Goal: Information Seeking & Learning: Learn about a topic

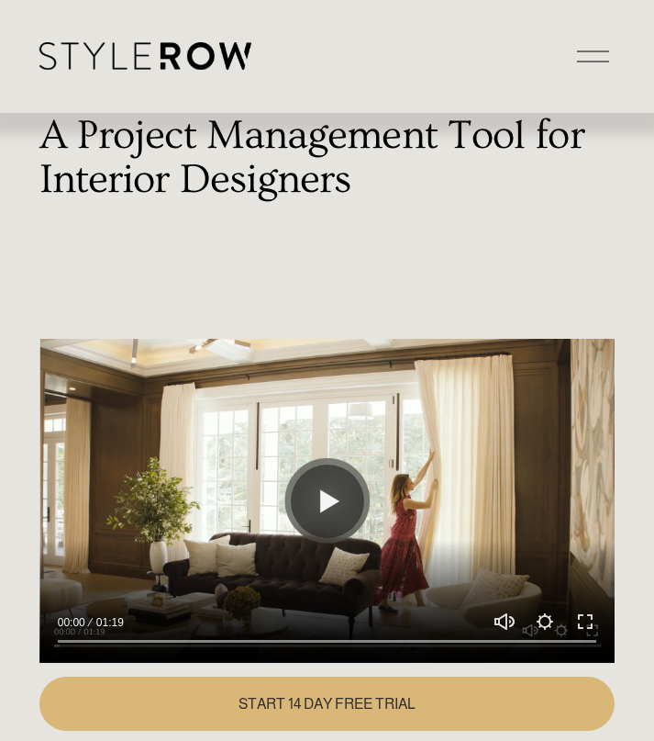
click at [122, 230] on div "A Project Management Tool for Interior Designers" at bounding box center [326, 221] width 575 height 215
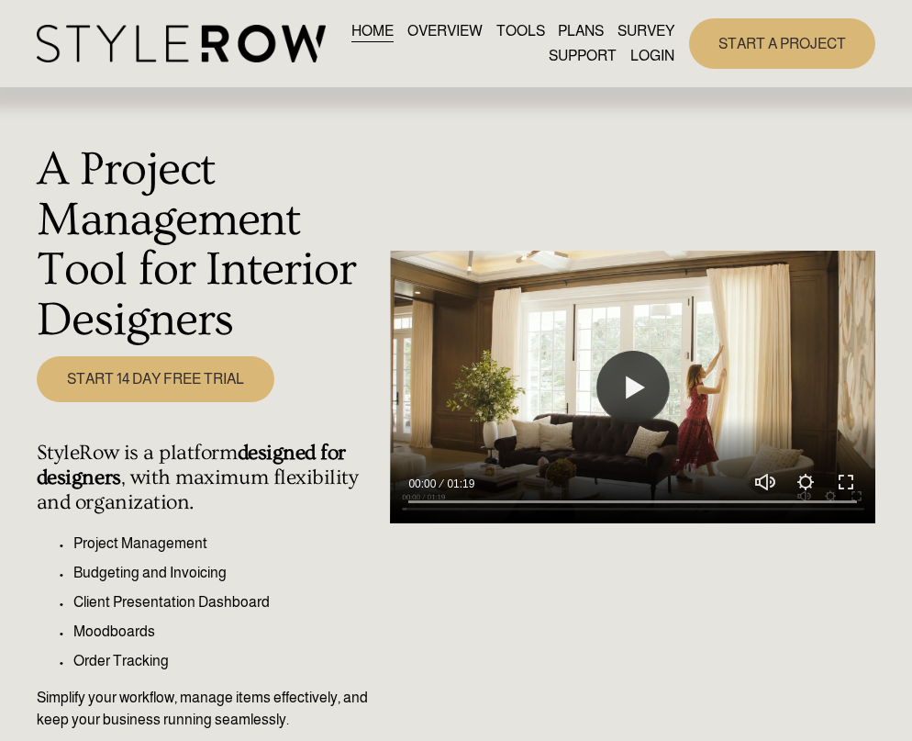
click at [301, 242] on h1 "A Project Management Tool for Interior Designers" at bounding box center [209, 245] width 344 height 201
click at [480, 32] on link "OVERVIEW" at bounding box center [444, 30] width 75 height 25
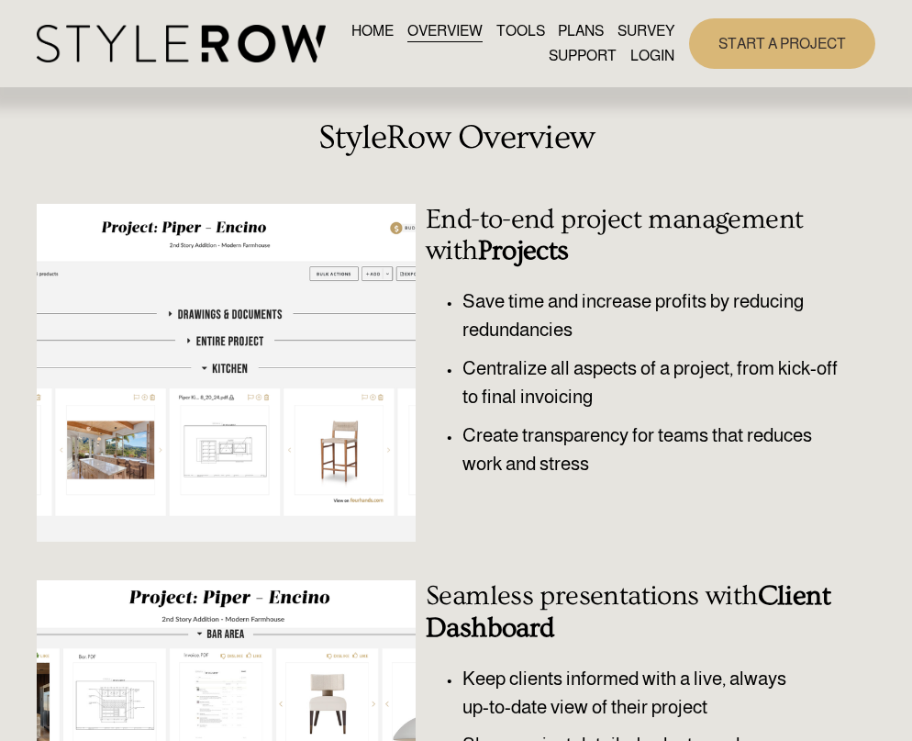
click at [545, 27] on link "TOOLS" at bounding box center [520, 30] width 49 height 25
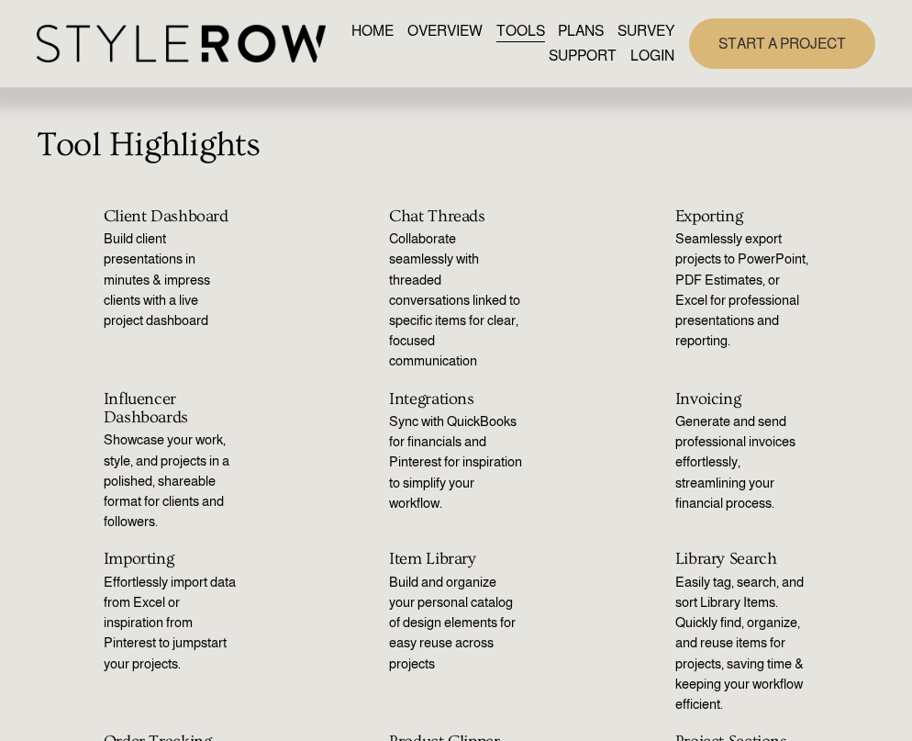
click at [604, 35] on link "PLANS" at bounding box center [581, 30] width 46 height 25
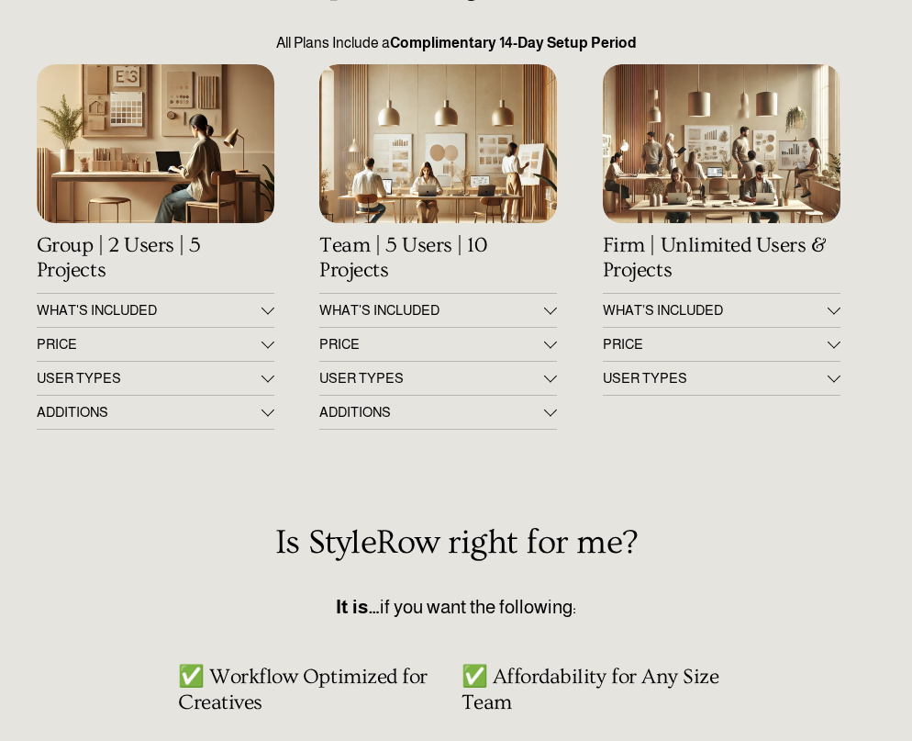
scroll to position [184, 0]
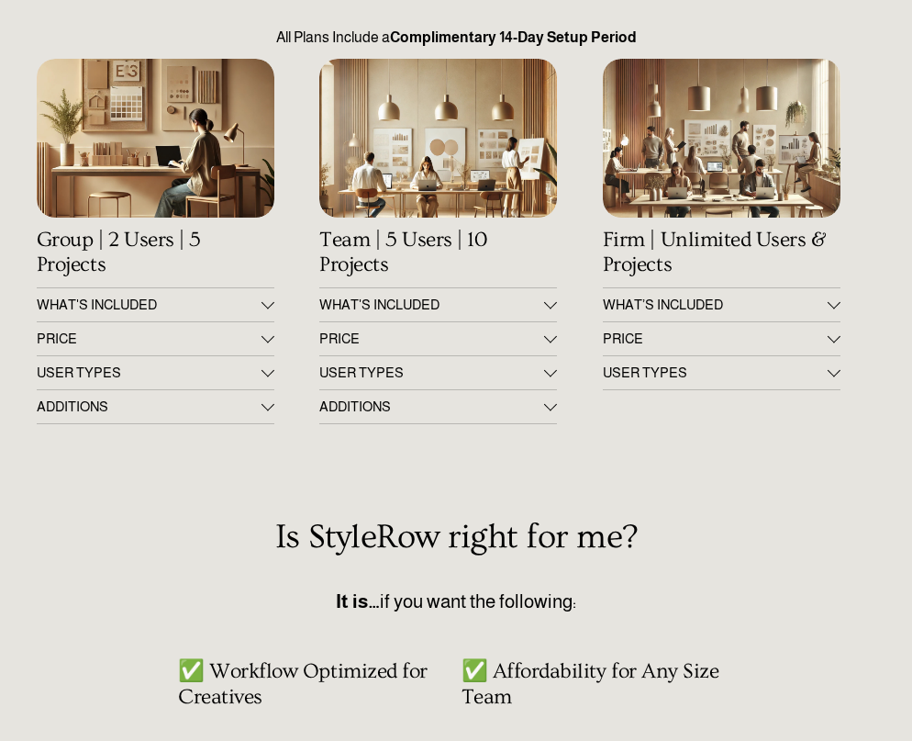
click at [257, 301] on span "WHAT'S INCLUDED" at bounding box center [149, 304] width 225 height 15
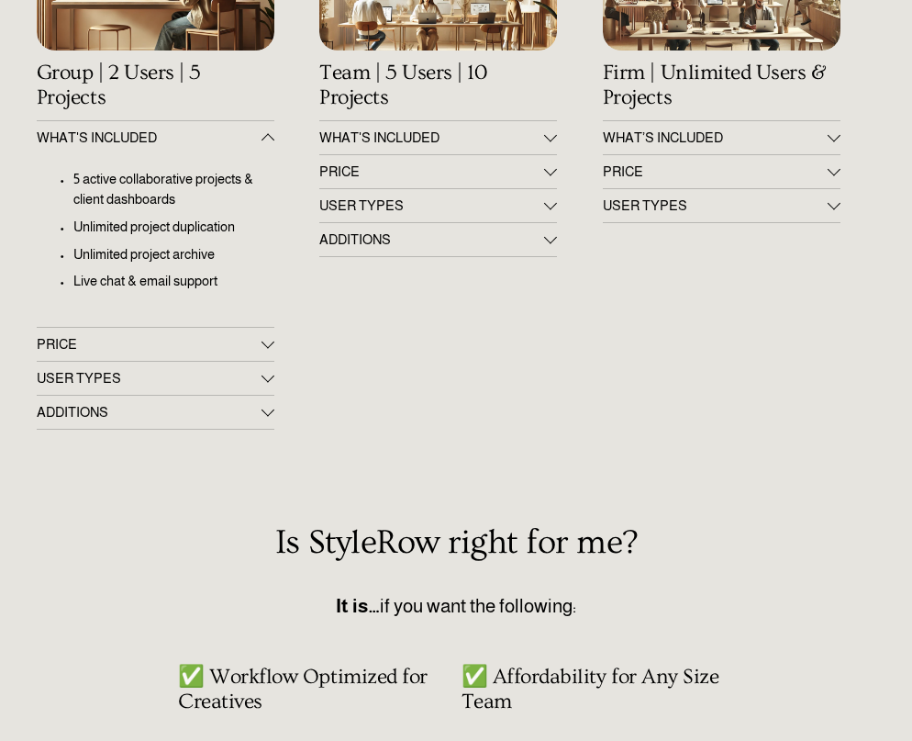
scroll to position [367, 0]
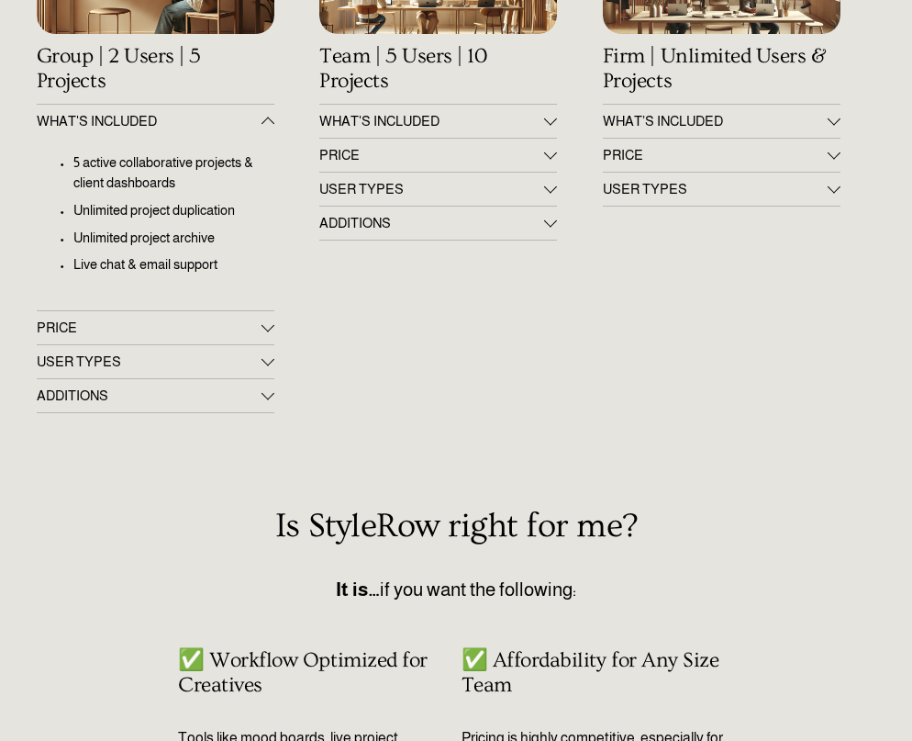
click at [256, 318] on button "PRICE" at bounding box center [156, 327] width 238 height 33
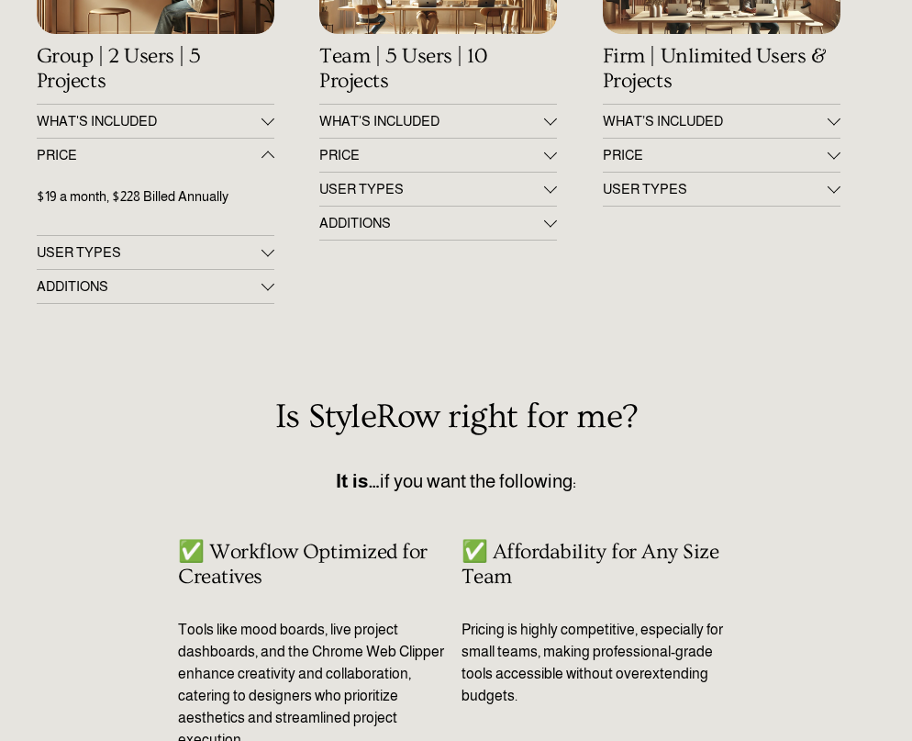
click at [253, 260] on span "USER TYPES" at bounding box center [149, 252] width 225 height 15
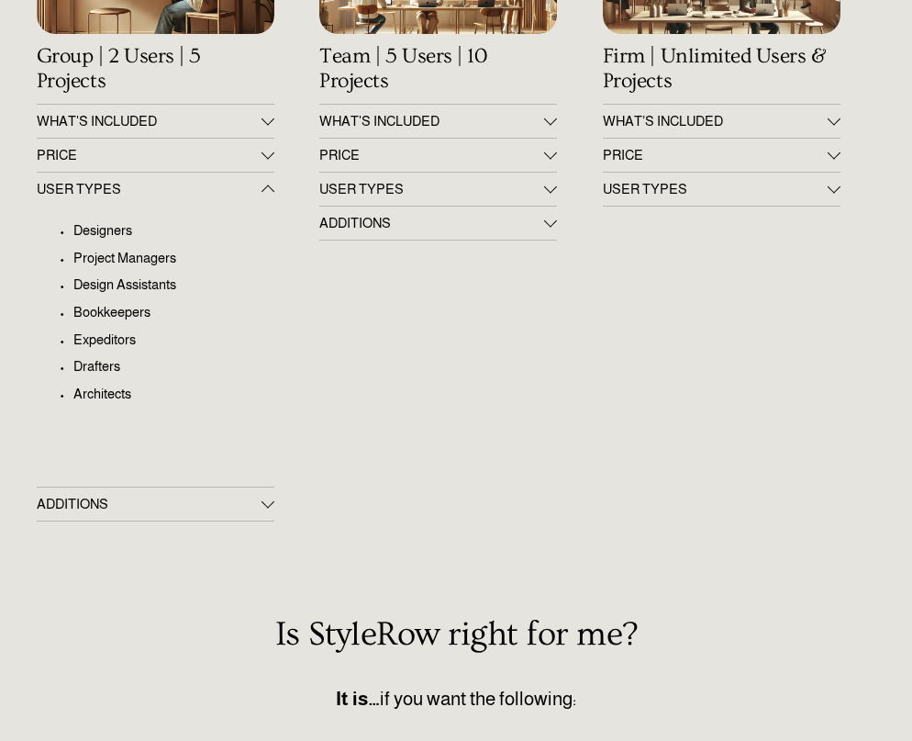
click at [255, 503] on span "ADDITIONS" at bounding box center [149, 503] width 225 height 15
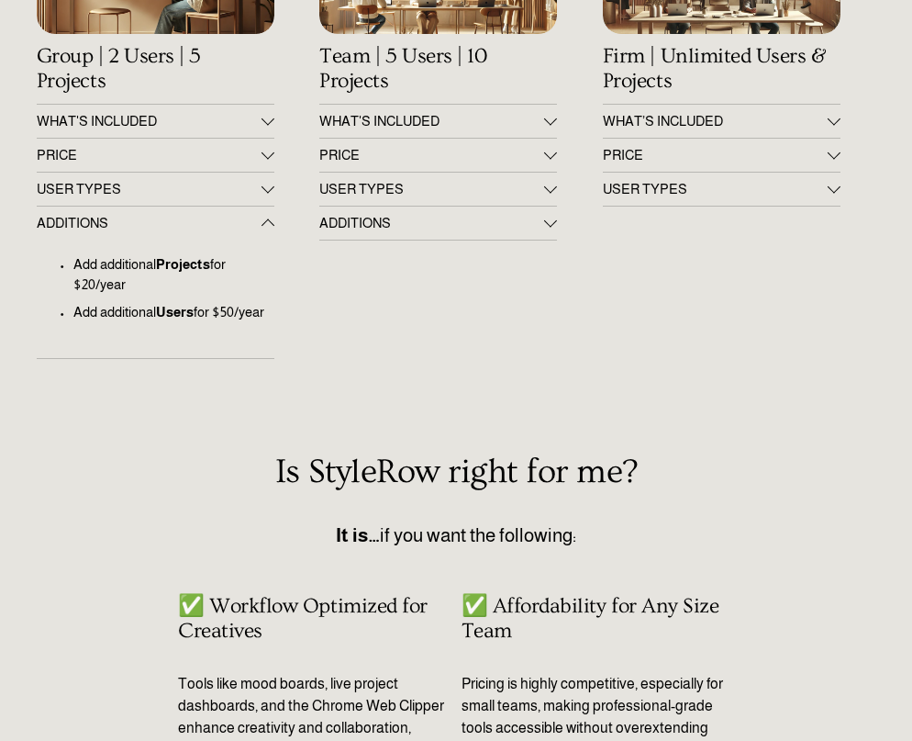
click at [453, 115] on button "WHAT'S INCLUDED" at bounding box center [438, 121] width 238 height 33
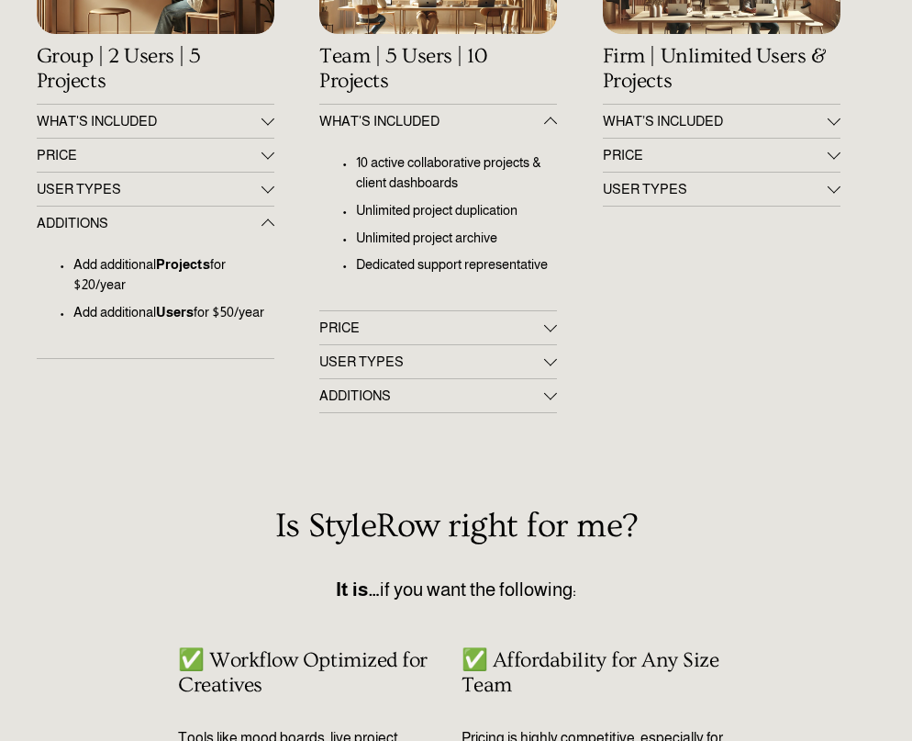
click at [232, 118] on span "WHAT'S INCLUDED" at bounding box center [149, 121] width 225 height 15
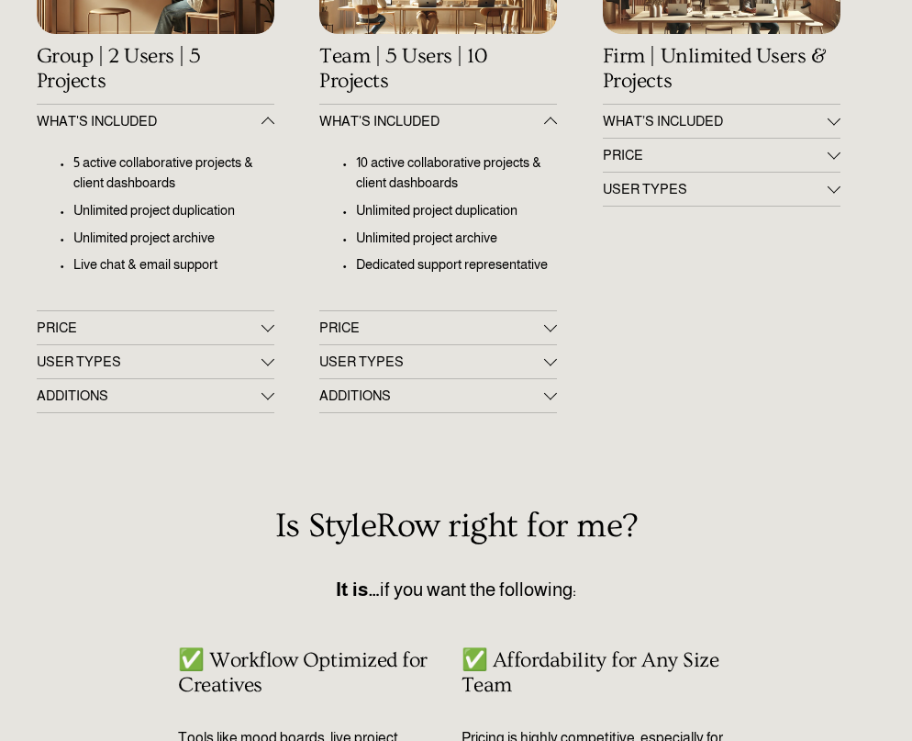
click at [270, 123] on div at bounding box center [268, 123] width 13 height 13
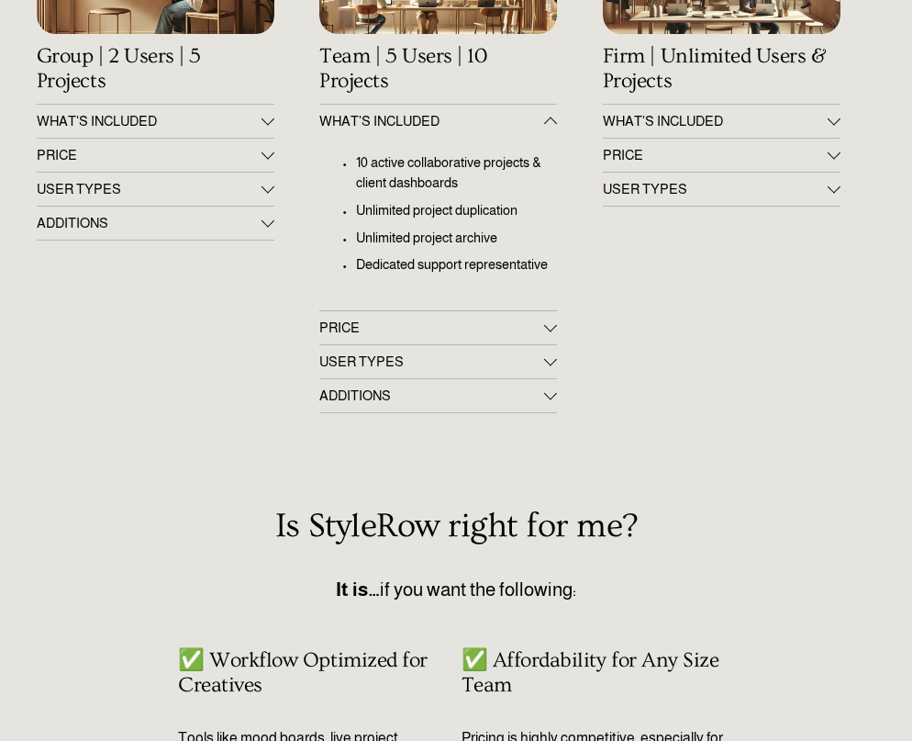
click at [270, 123] on div at bounding box center [268, 119] width 13 height 13
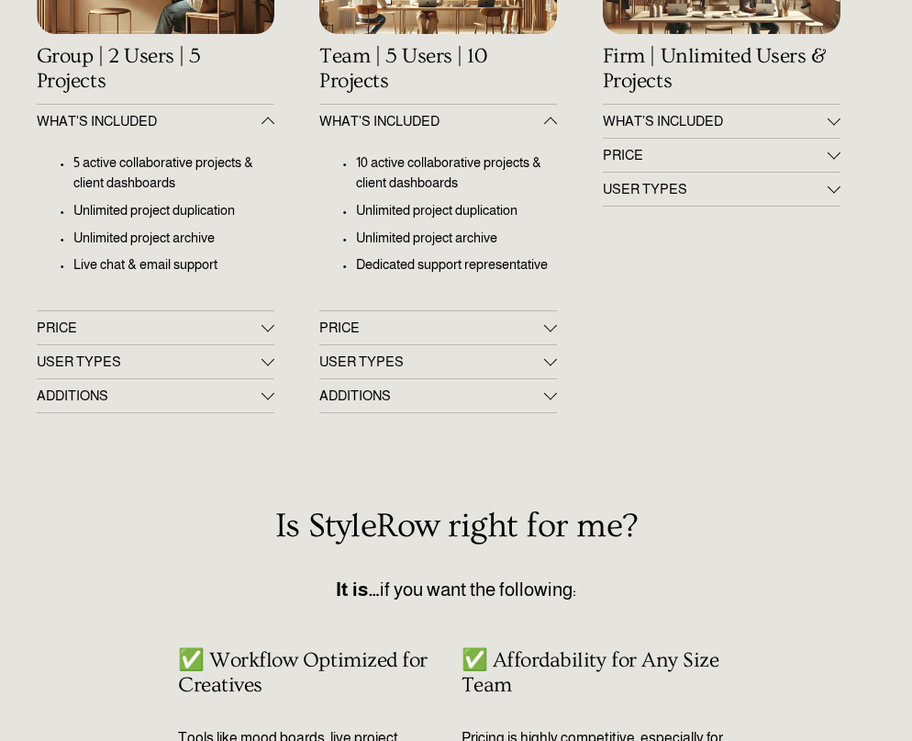
click at [382, 326] on span "PRICE" at bounding box center [431, 327] width 225 height 15
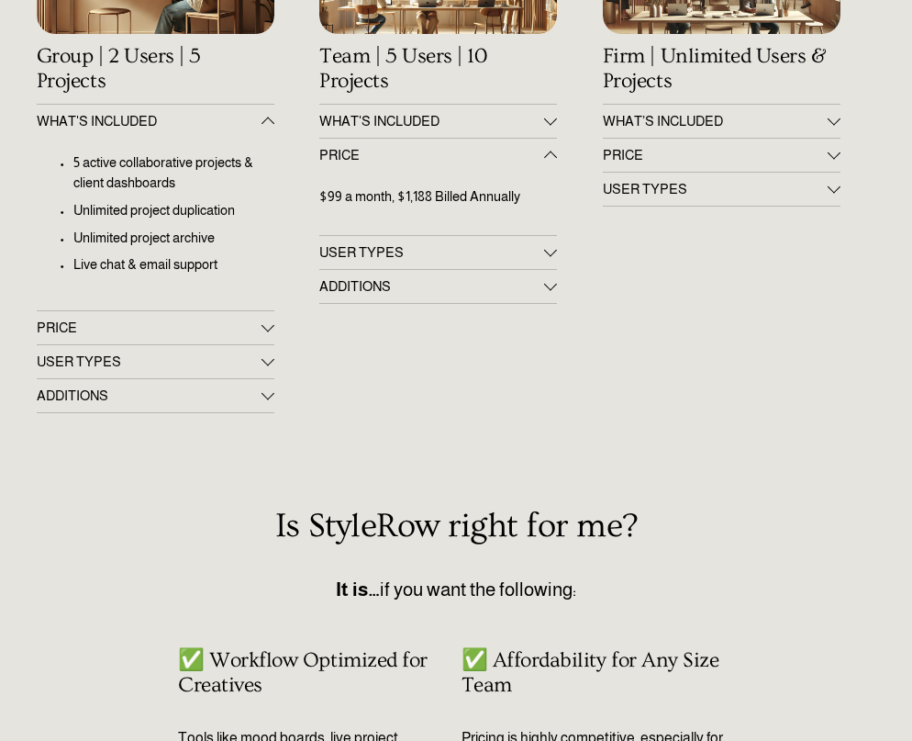
click at [266, 127] on div at bounding box center [268, 123] width 13 height 13
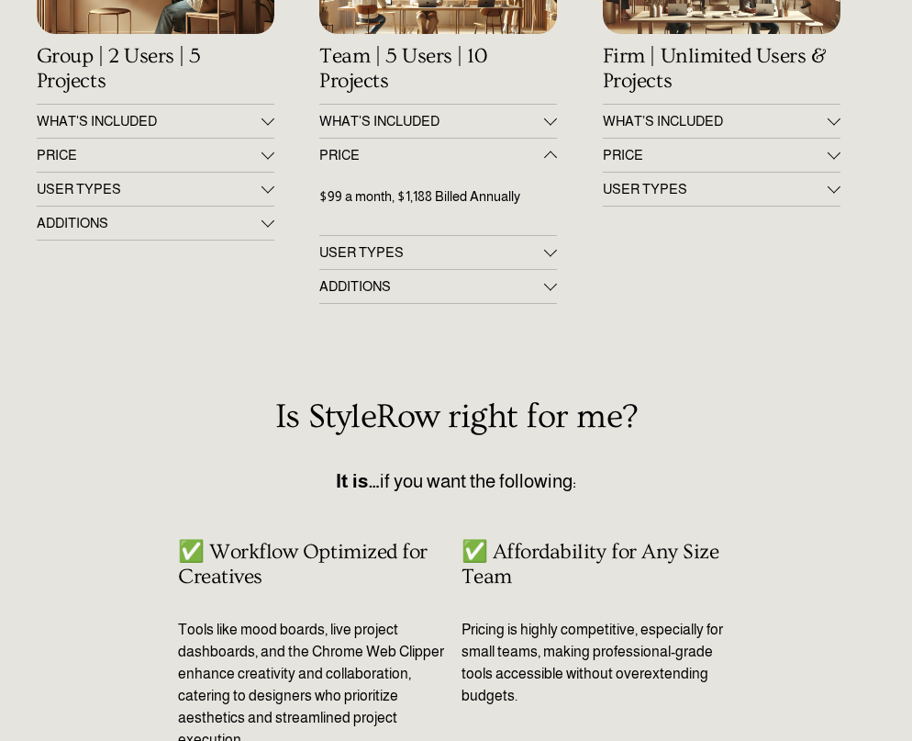
click at [272, 213] on button "ADDITIONS" at bounding box center [156, 222] width 238 height 33
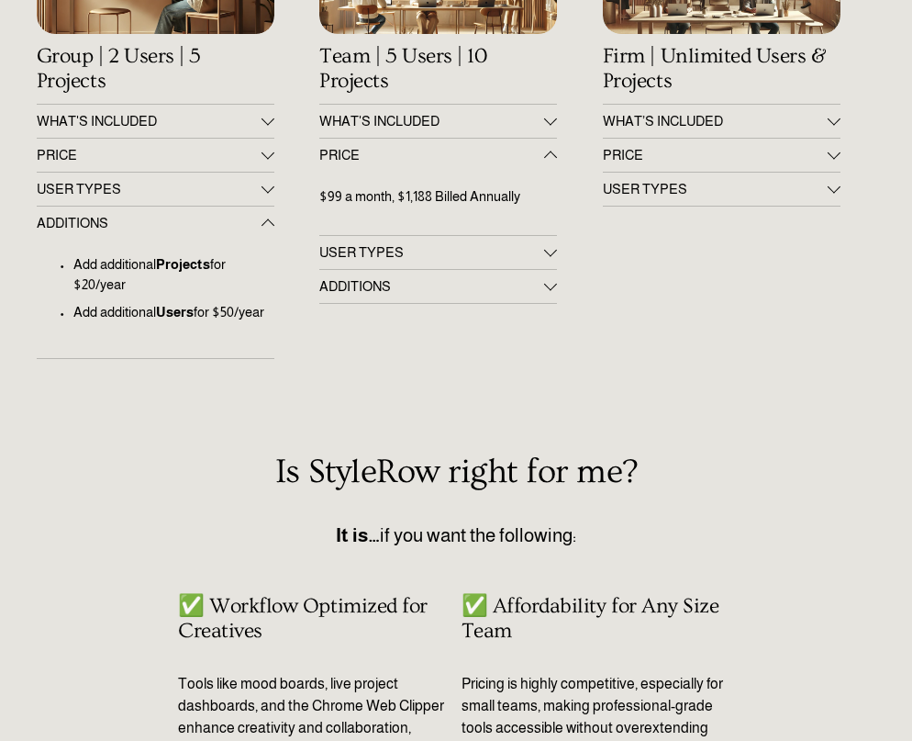
click at [264, 190] on div at bounding box center [268, 187] width 13 height 13
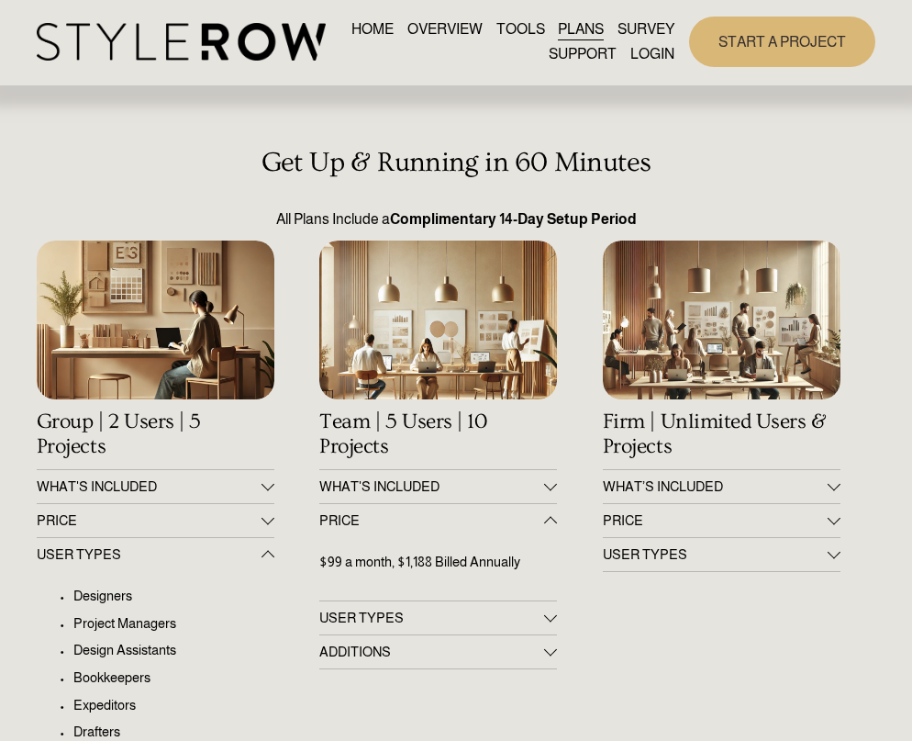
scroll to position [0, 0]
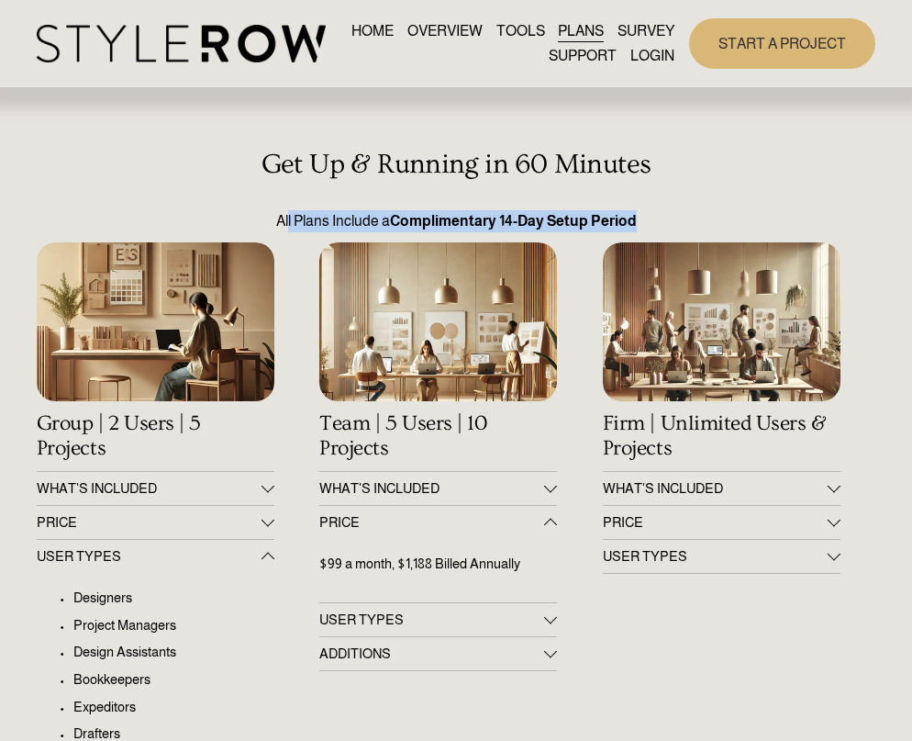
drag, startPoint x: 287, startPoint y: 223, endPoint x: 635, endPoint y: 216, distance: 347.9
click at [635, 216] on p "All Plans Include a Complimentary 14-Day Setup Period" at bounding box center [457, 221] width 840 height 22
click at [635, 216] on strong "Complimentary 14-Day Setup Period" at bounding box center [513, 221] width 247 height 16
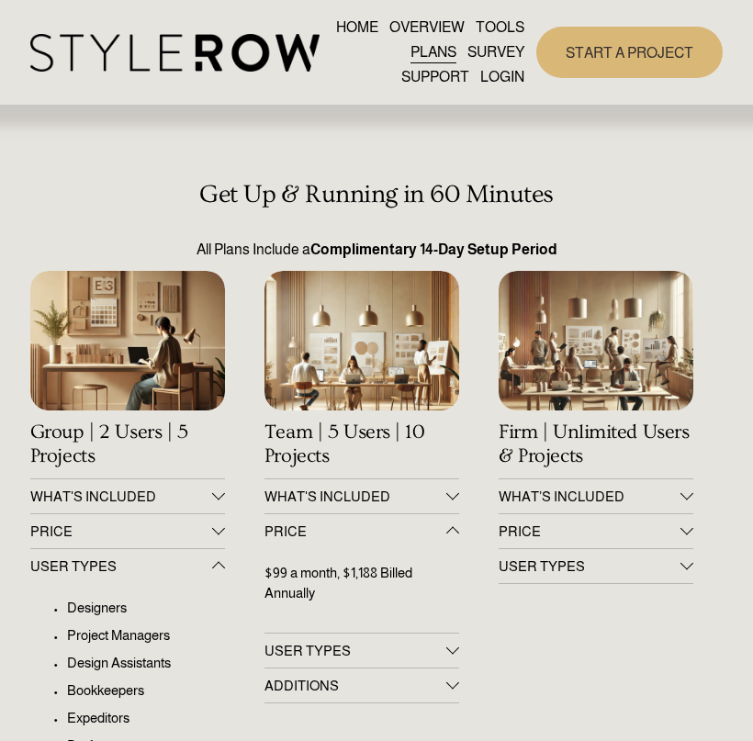
click at [0, 0] on span "FEATURED STYLEBOARD" at bounding box center [0, 0] width 0 height 0
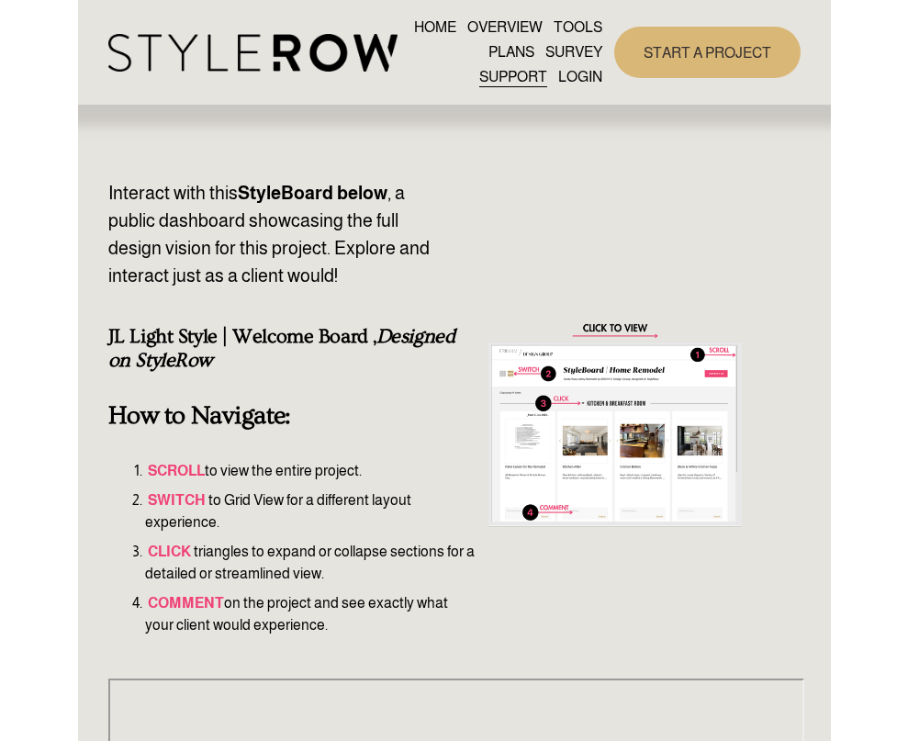
scroll to position [184, 0]
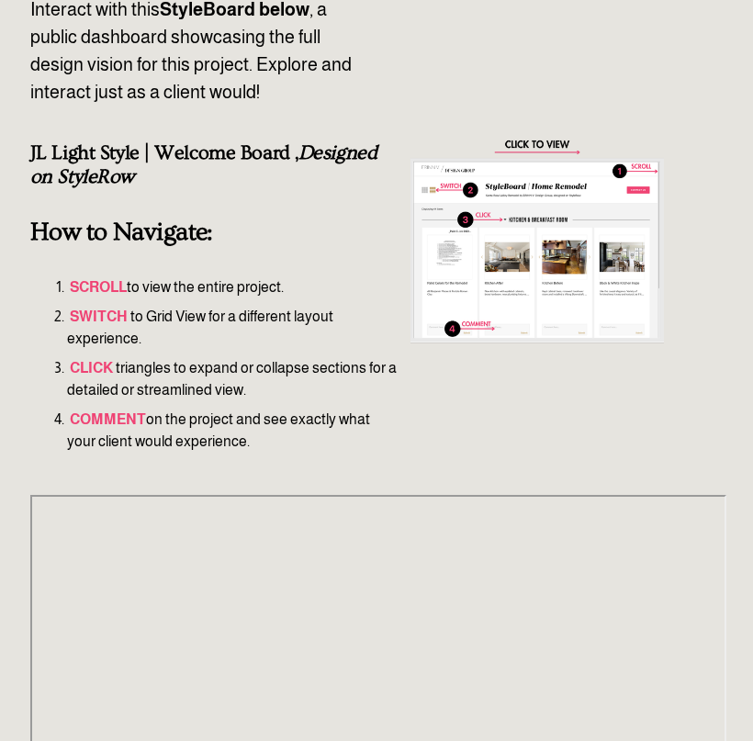
click at [518, 148] on div at bounding box center [536, 240] width 253 height 253
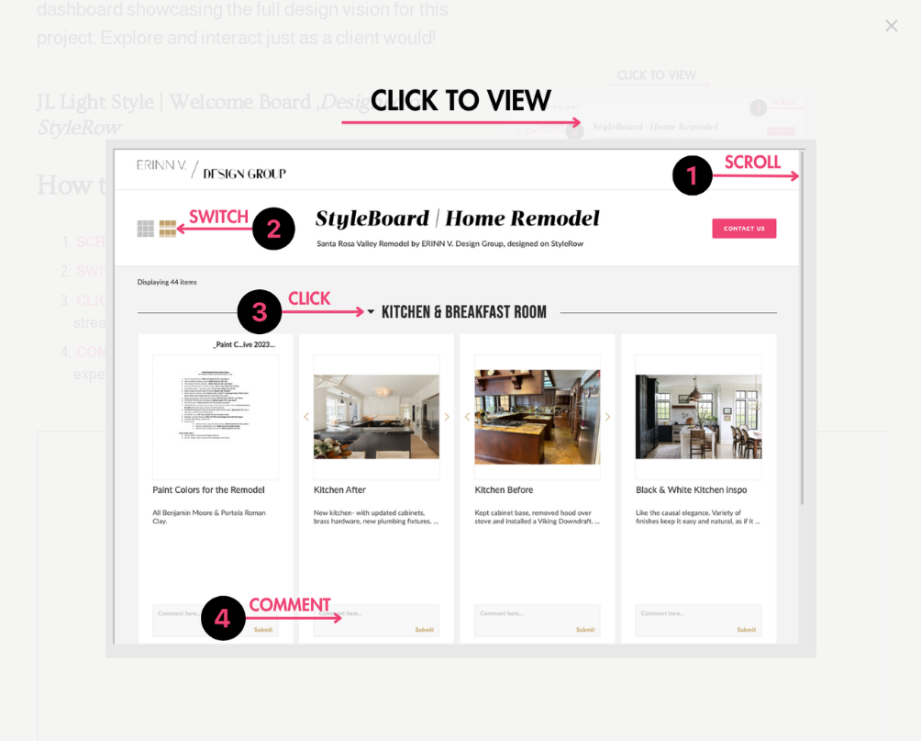
click at [731, 174] on img "Image" at bounding box center [461, 370] width 711 height 711
click at [752, 30] on link "Close" at bounding box center [892, 26] width 22 height 22
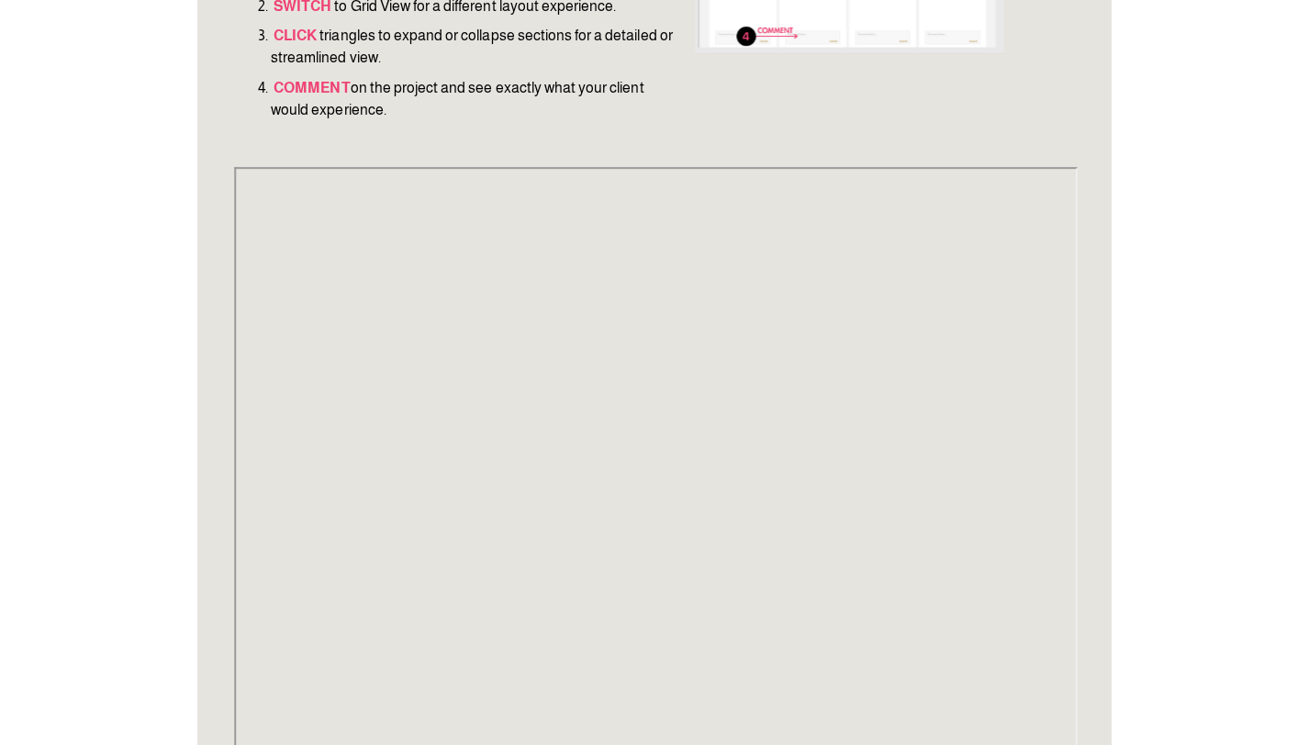
scroll to position [459, 0]
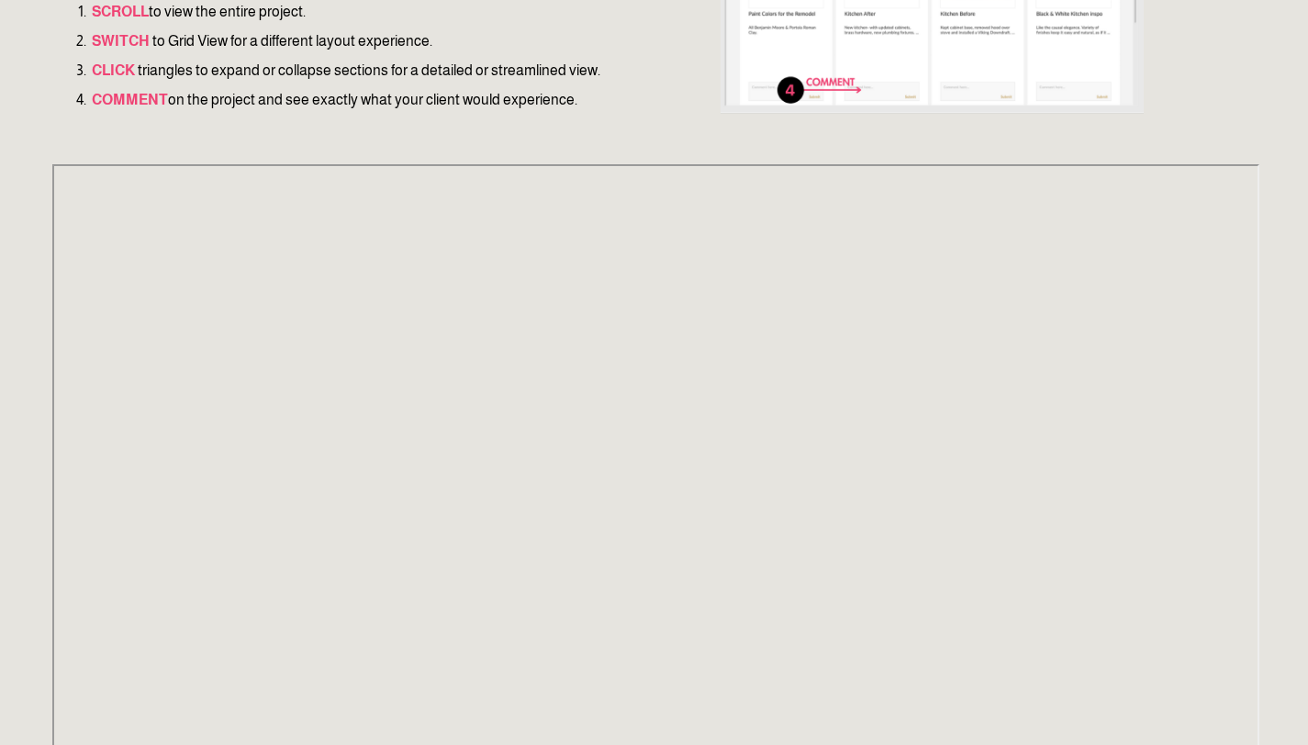
click at [129, 105] on strong "COMMENT" at bounding box center [130, 100] width 76 height 16
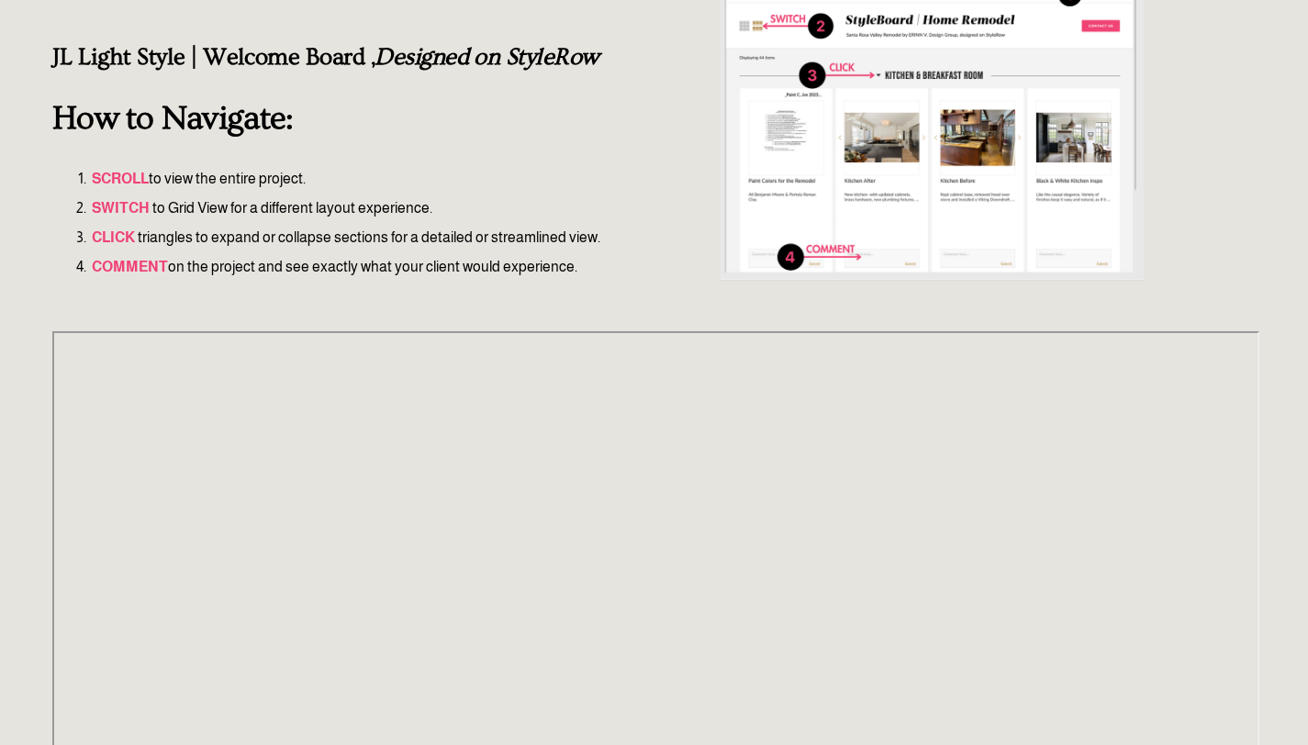
scroll to position [275, 0]
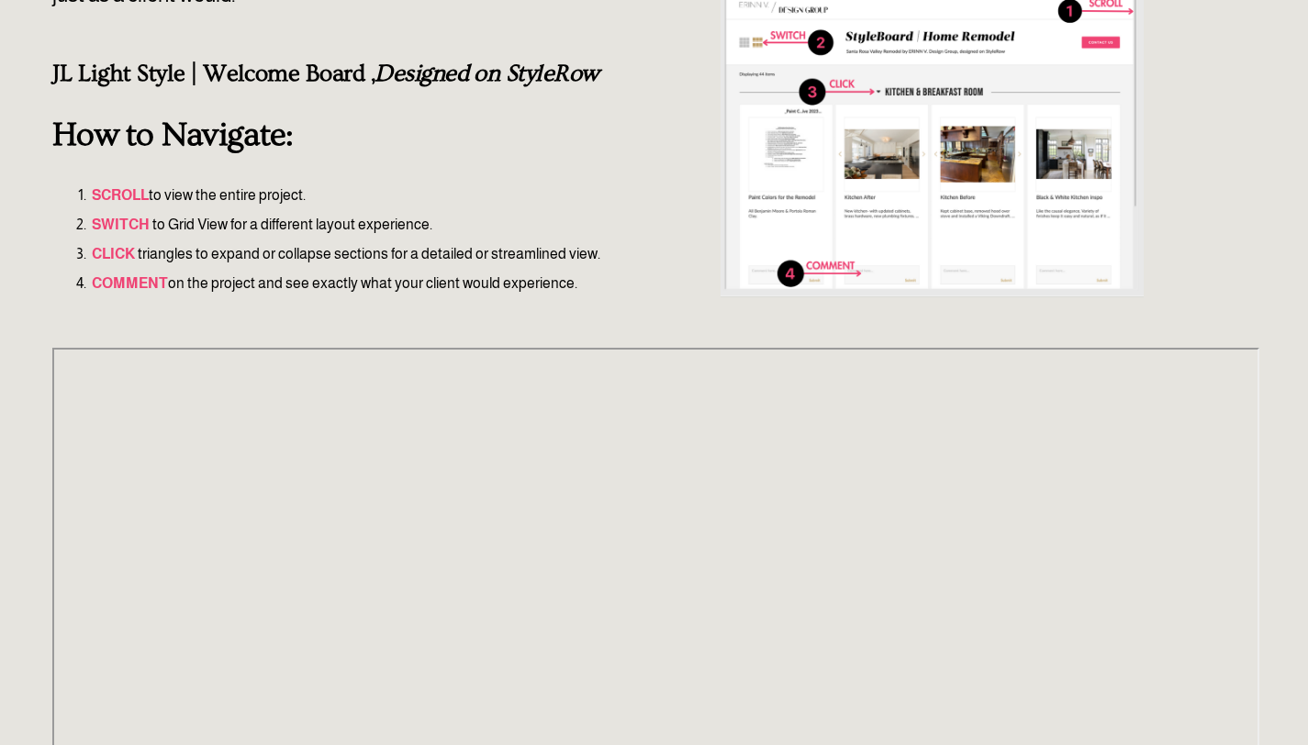
click at [121, 198] on strong "SCROLL" at bounding box center [120, 195] width 57 height 16
click at [89, 192] on p "SCROLL to view the entire project." at bounding box center [394, 195] width 610 height 22
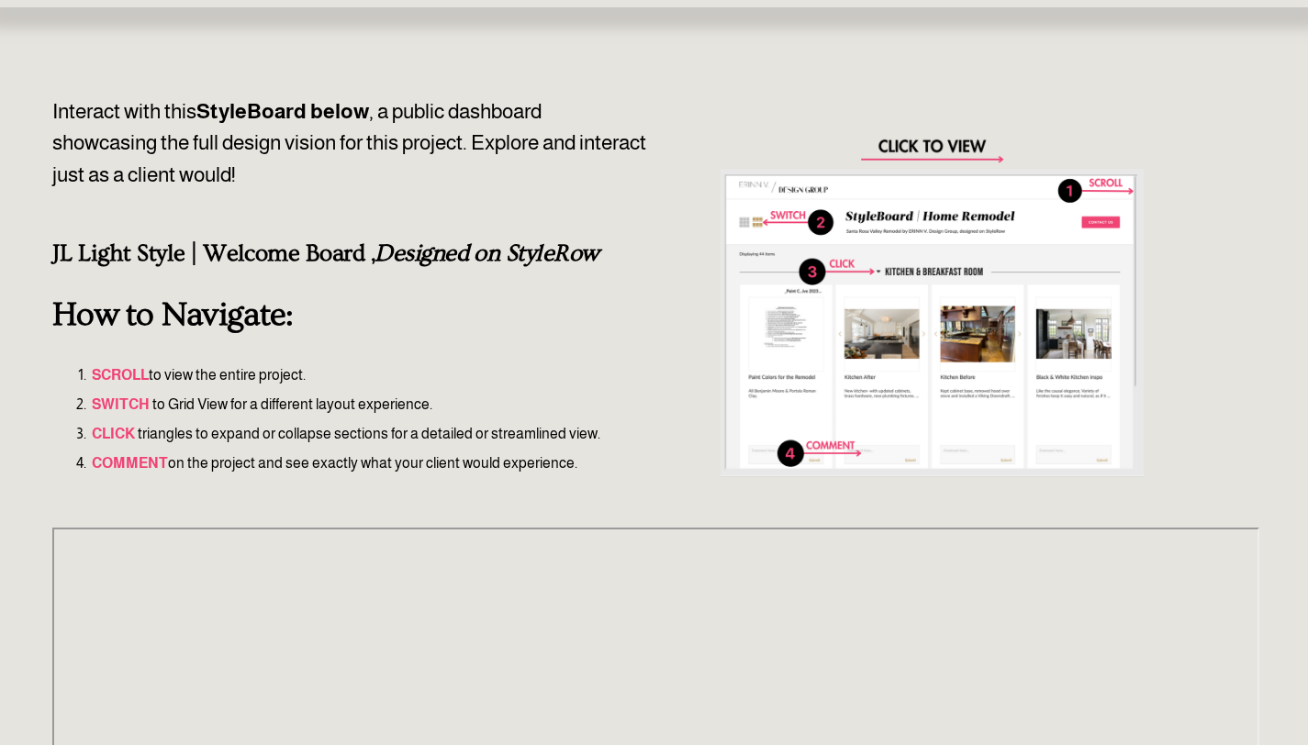
scroll to position [0, 0]
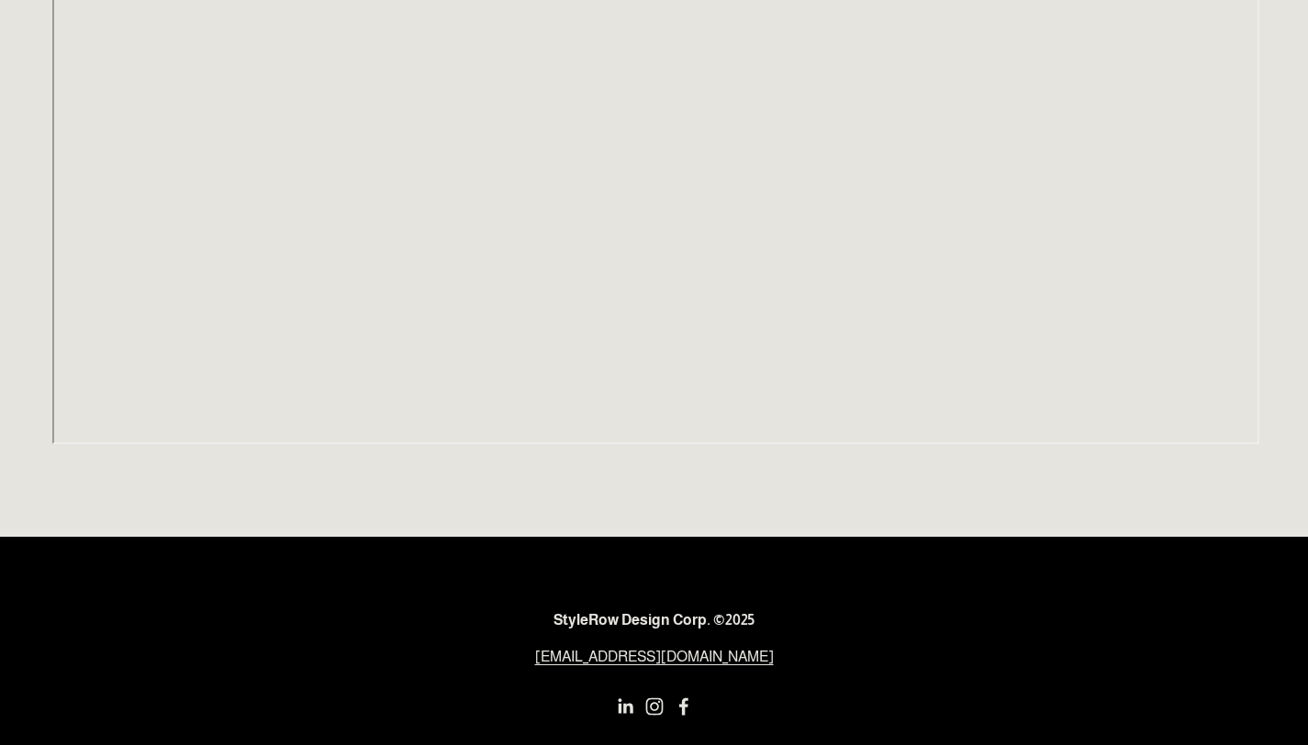
scroll to position [1101, 0]
